Goal: Task Accomplishment & Management: Use online tool/utility

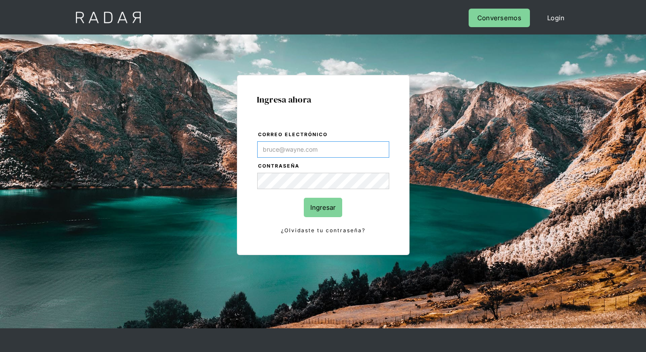
type input "juanfrancisco.rodriguez@prontopaga.com"
click at [323, 207] on input "Ingresar" at bounding box center [323, 207] width 38 height 19
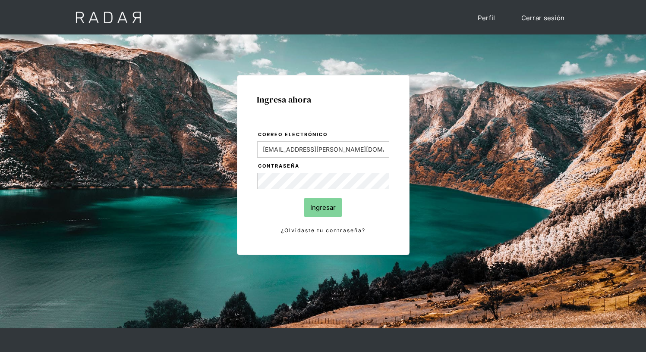
click at [323, 207] on input "Ingresar" at bounding box center [323, 207] width 38 height 19
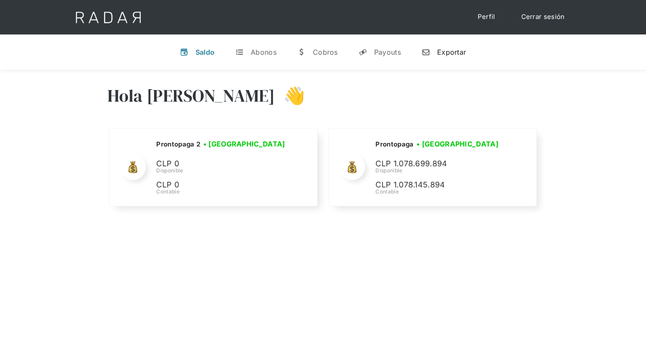
click at [443, 52] on div "Exportar" at bounding box center [451, 52] width 29 height 9
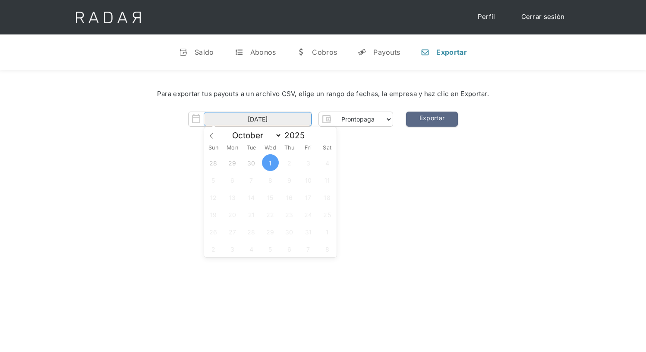
click at [257, 119] on input "01-10-2025" at bounding box center [258, 119] width 108 height 14
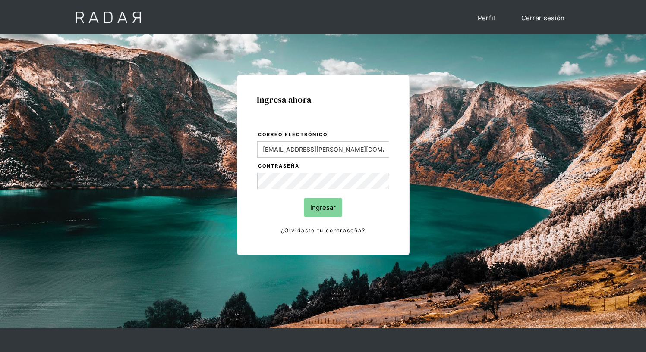
click at [323, 207] on input "Ingresar" at bounding box center [323, 207] width 38 height 19
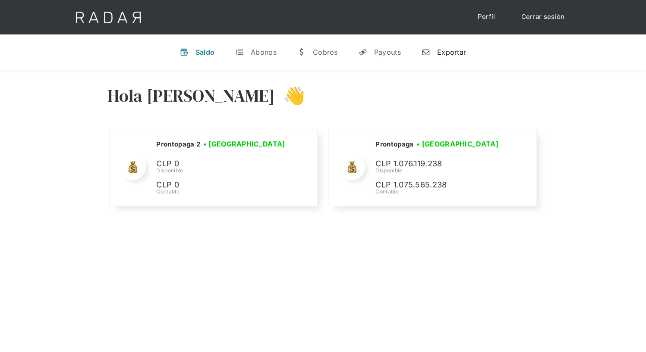
click at [443, 52] on div "Exportar" at bounding box center [451, 52] width 29 height 9
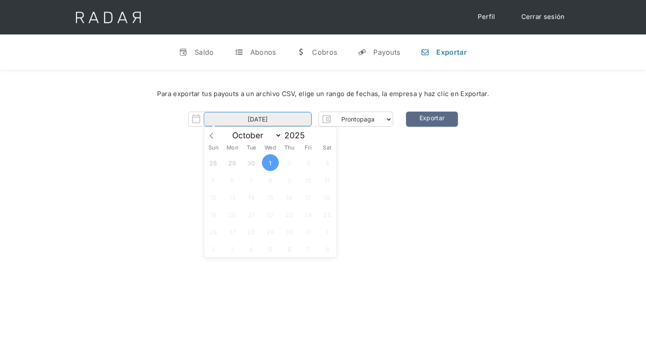
click at [257, 119] on input "01-10-2025" at bounding box center [258, 119] width 108 height 14
click at [210, 135] on icon at bounding box center [211, 136] width 6 height 6
select select "8"
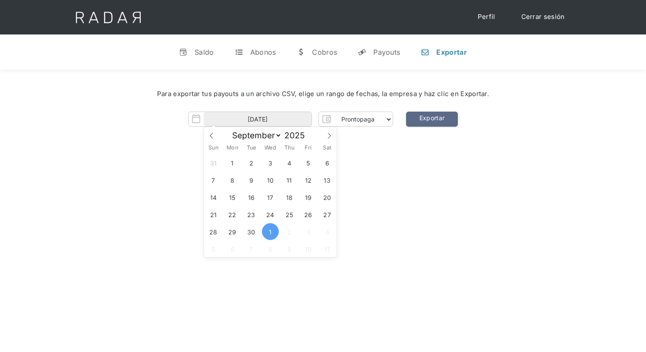
click at [61, 102] on div "Para exportar tus payouts a un archivo CSV, elige un rango de fechas, la empres…" at bounding box center [323, 94] width 620 height 36
click at [257, 119] on input "[DATE]" at bounding box center [258, 119] width 108 height 14
click at [308, 215] on span "26" at bounding box center [308, 214] width 17 height 17
type input "[DATE]"
click at [308, 215] on span "26" at bounding box center [308, 214] width 17 height 17
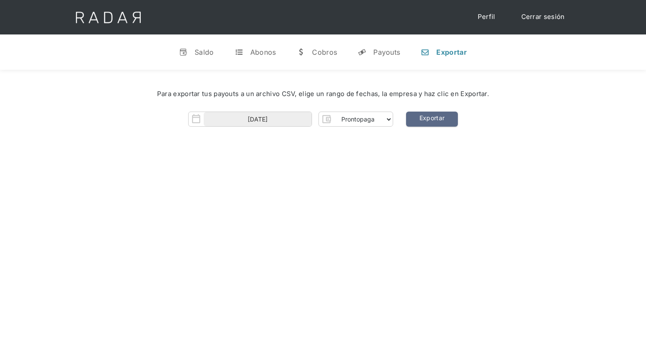
click at [54, 144] on div "Para exportar tus payouts a un archivo CSV, elige un rango de fechas, la empres…" at bounding box center [323, 110] width 646 height 81
click at [431, 119] on link "Exportar" at bounding box center [432, 119] width 52 height 15
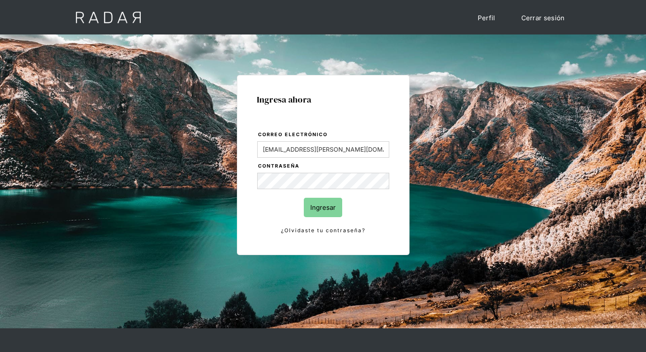
click at [323, 207] on input "Ingresar" at bounding box center [323, 207] width 38 height 19
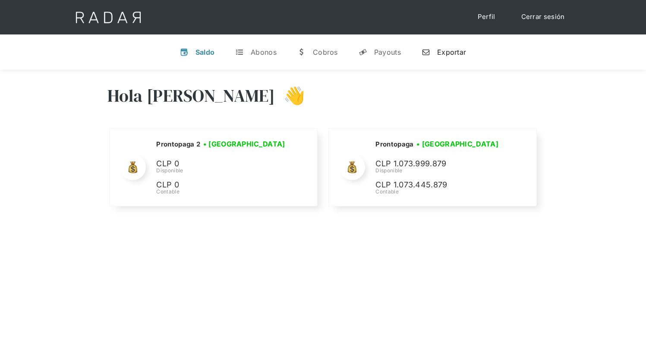
click at [443, 52] on div "Exportar" at bounding box center [451, 52] width 29 height 9
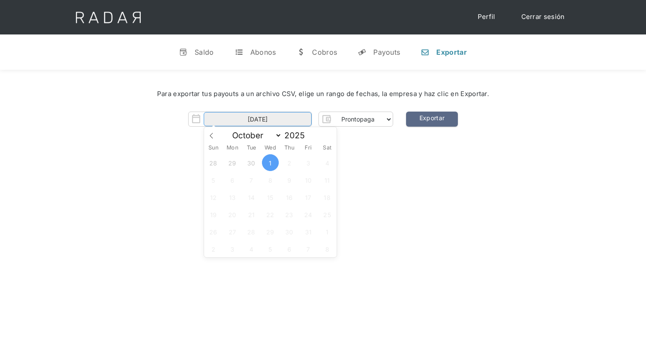
click at [257, 119] on input "01-10-2025" at bounding box center [258, 119] width 108 height 14
click at [84, 154] on div "Hola Juan Francisco 👋 Cargando tus cuentas... Nombre de la empresa • Conectada …" at bounding box center [323, 246] width 646 height 352
click at [295, 120] on input "[DATE]" at bounding box center [258, 119] width 108 height 14
click at [213, 133] on icon at bounding box center [211, 136] width 6 height 6
select select "8"
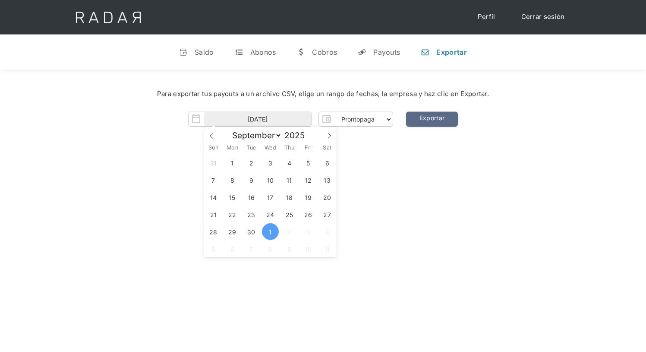
click at [199, 116] on img "Form" at bounding box center [195, 119] width 15 height 15
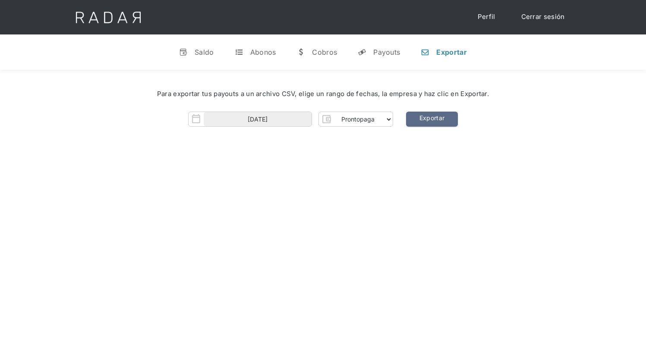
click at [191, 119] on img "Form" at bounding box center [195, 119] width 15 height 15
click at [195, 119] on img "Form" at bounding box center [195, 119] width 15 height 15
click at [196, 117] on img "Form" at bounding box center [195, 119] width 15 height 15
click at [213, 117] on input "[DATE]" at bounding box center [258, 119] width 108 height 14
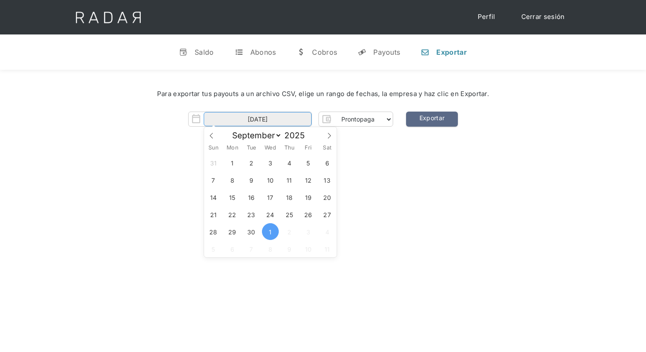
click at [213, 117] on input "[DATE]" at bounding box center [258, 119] width 108 height 14
click at [174, 137] on div "Para exportar tus payouts a un archivo CSV, elige un rango de fechas, la empres…" at bounding box center [323, 110] width 646 height 81
click at [257, 119] on input "[DATE]" at bounding box center [258, 119] width 108 height 14
click at [327, 215] on span "27" at bounding box center [327, 214] width 17 height 17
type input "[DATE]"
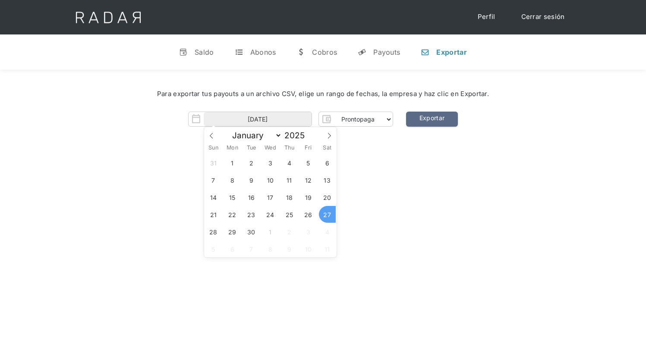
click at [327, 215] on span "27" at bounding box center [327, 214] width 17 height 17
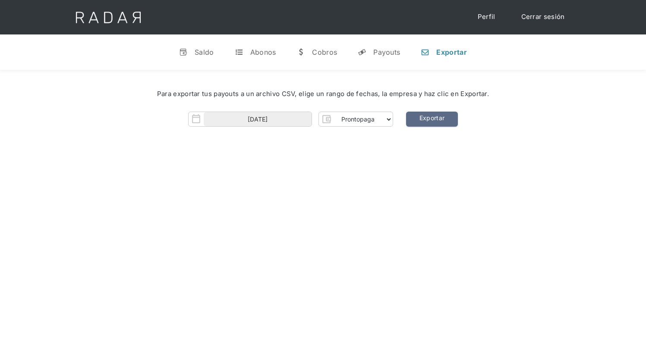
click at [94, 176] on div "Hola Juan Francisco 👋 Cargando tus cuentas... Nombre de la empresa • Conectada …" at bounding box center [323, 246] width 646 height 352
click at [431, 119] on link "Exportar" at bounding box center [432, 119] width 52 height 15
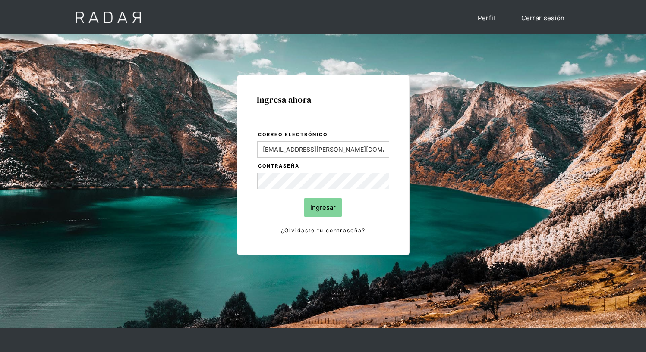
click at [323, 207] on input "Ingresar" at bounding box center [323, 207] width 38 height 19
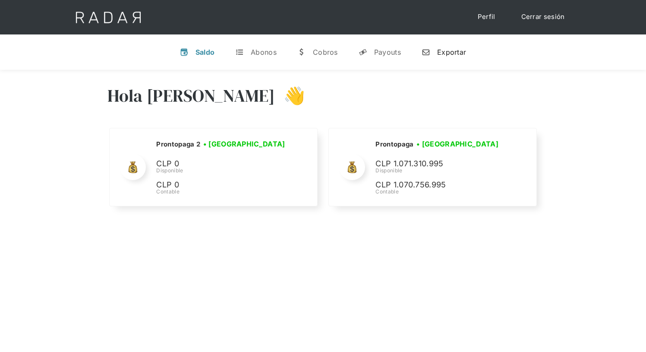
click at [443, 52] on div "Exportar" at bounding box center [451, 52] width 29 height 9
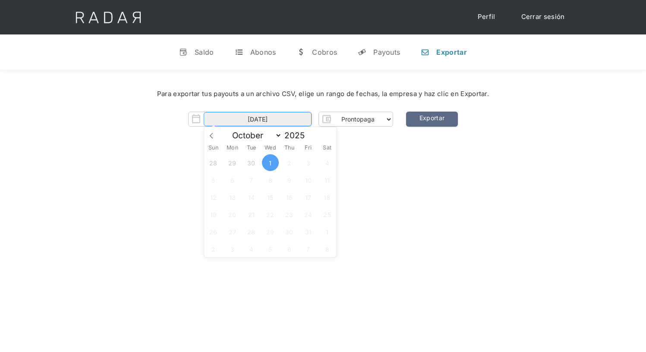
click at [257, 119] on input "[DATE]" at bounding box center [258, 119] width 108 height 14
click at [211, 135] on icon at bounding box center [211, 136] width 6 height 6
select select "8"
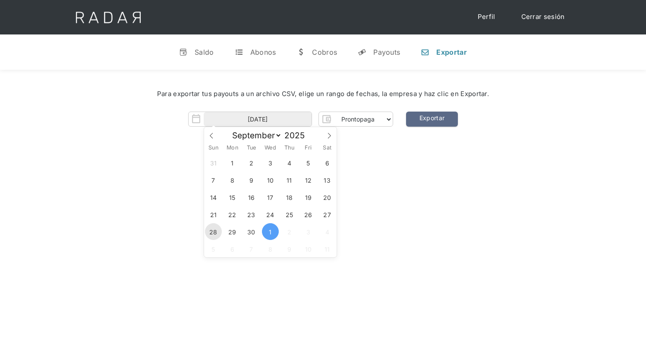
click at [213, 232] on span "28" at bounding box center [213, 231] width 17 height 17
type input "[DATE]"
click at [213, 232] on span "28" at bounding box center [213, 231] width 17 height 17
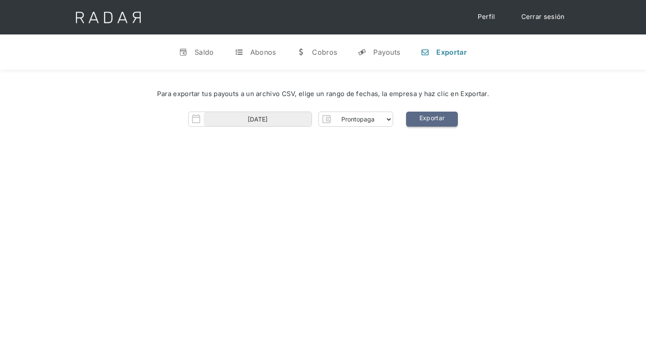
click at [431, 119] on link "Exportar" at bounding box center [432, 119] width 52 height 15
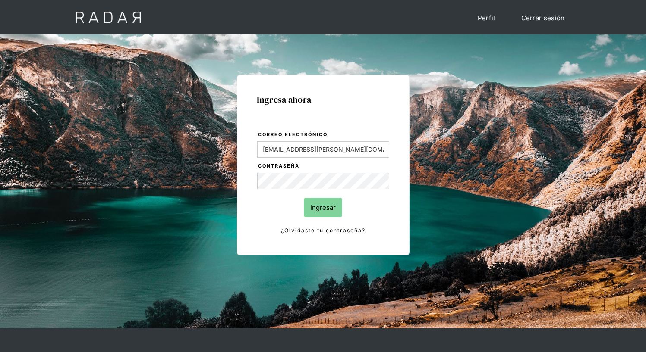
click at [323, 207] on input "Ingresar" at bounding box center [323, 207] width 38 height 19
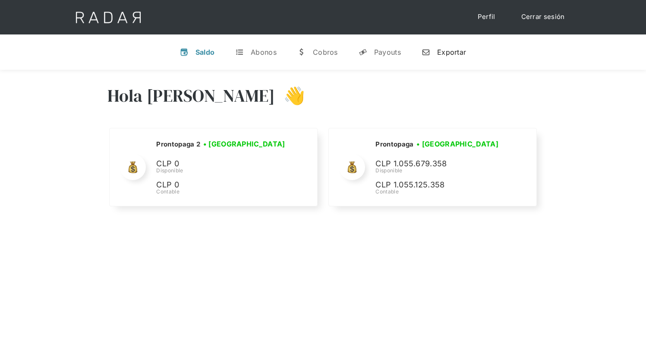
click at [443, 52] on div "Exportar" at bounding box center [451, 52] width 29 height 9
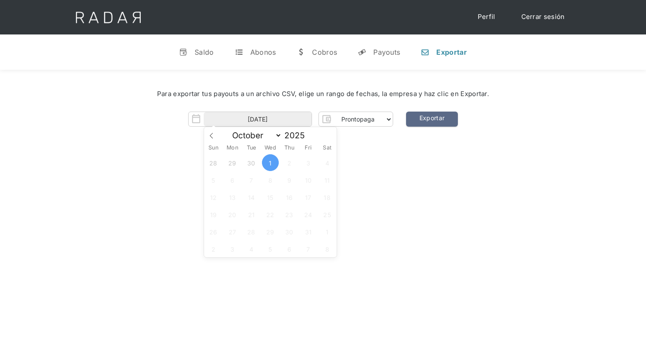
click at [204, 127] on span at bounding box center [211, 134] width 15 height 15
click at [210, 136] on icon at bounding box center [211, 136] width 6 height 6
click at [330, 138] on icon at bounding box center [329, 136] width 6 height 6
select select "8"
click at [232, 232] on span "29" at bounding box center [232, 231] width 17 height 17
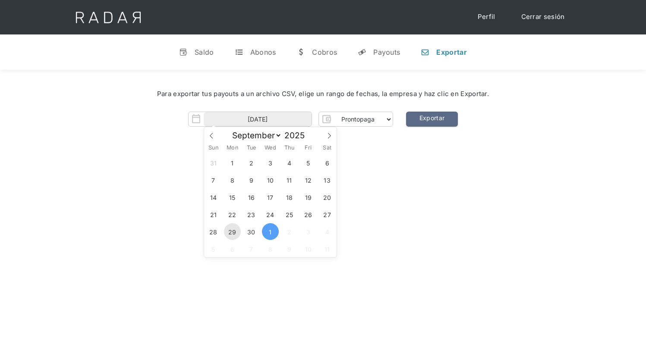
type input "[DATE]"
click at [232, 232] on span "29" at bounding box center [232, 231] width 17 height 17
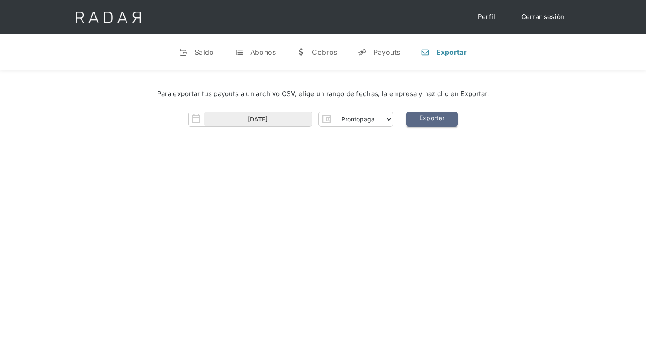
click at [431, 119] on link "Exportar" at bounding box center [432, 119] width 52 height 15
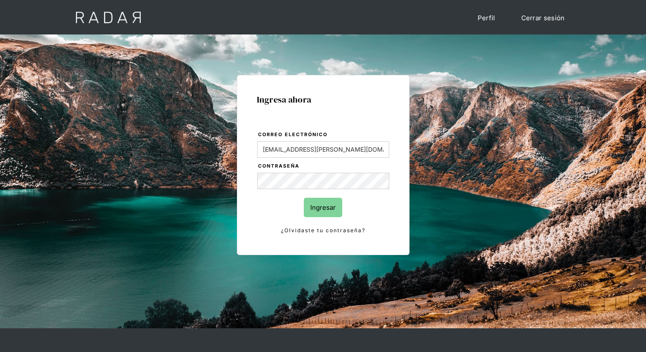
click at [323, 207] on input "Ingresar" at bounding box center [323, 207] width 38 height 19
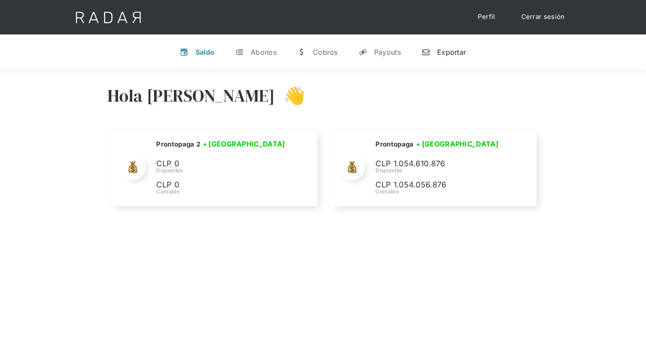
click at [443, 52] on div "Exportar" at bounding box center [451, 52] width 29 height 9
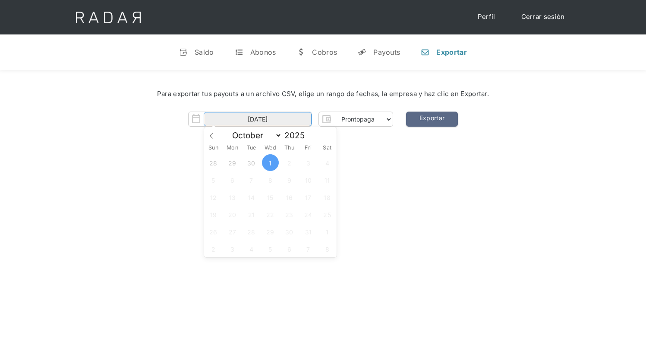
click at [257, 119] on input "[DATE]" at bounding box center [258, 119] width 108 height 14
click at [251, 163] on span "30" at bounding box center [251, 162] width 17 height 17
type input "[DATE]"
click at [251, 163] on span "30" at bounding box center [251, 162] width 17 height 17
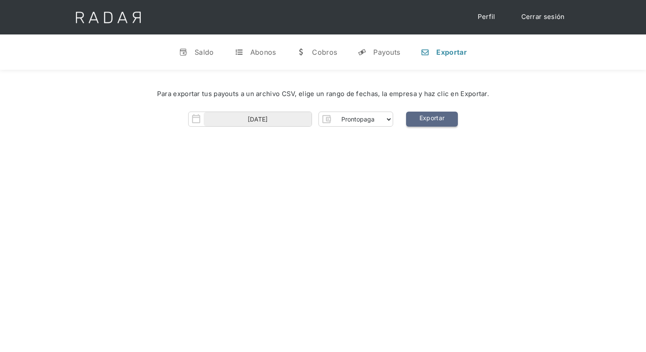
click at [431, 119] on link "Exportar" at bounding box center [432, 119] width 52 height 15
